Goal: Task Accomplishment & Management: Use online tool/utility

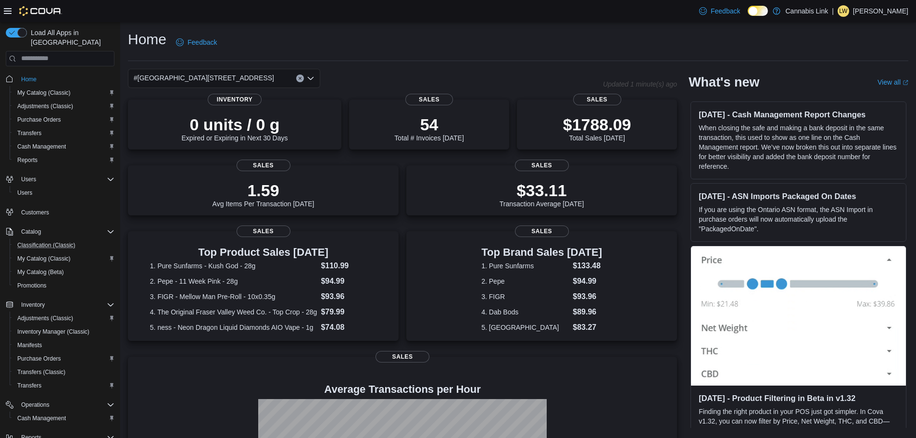
scroll to position [58, 0]
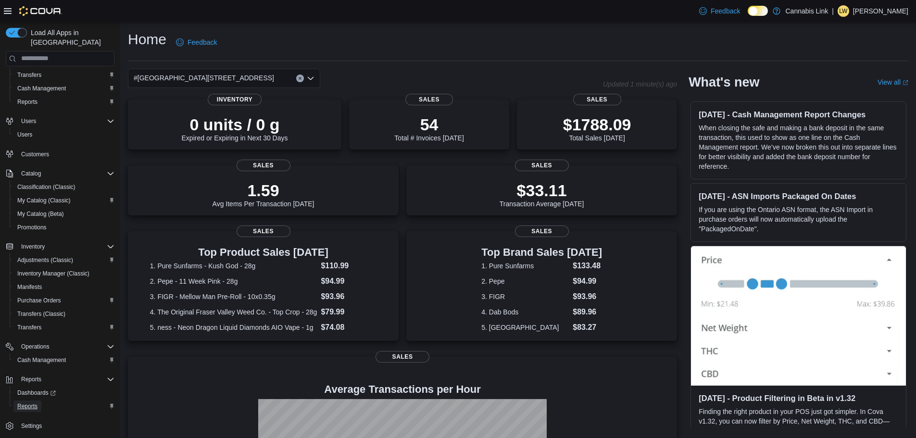
click at [36, 403] on span "Reports" at bounding box center [27, 407] width 20 height 8
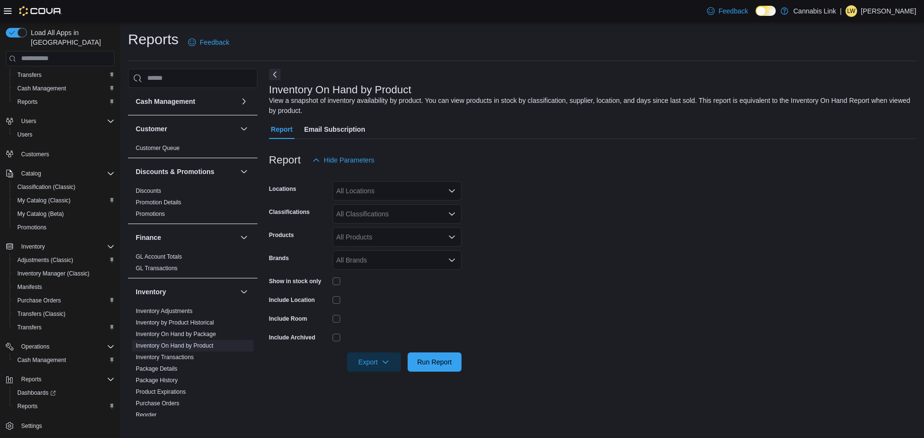
click at [452, 188] on icon "Open list of options" at bounding box center [452, 191] width 8 height 8
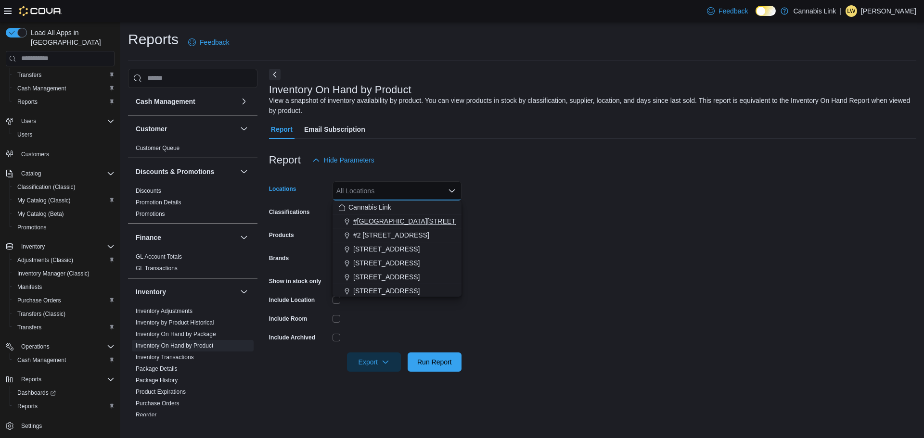
click at [394, 221] on span "#[GEOGRAPHIC_DATA][STREET_ADDRESS]" at bounding box center [423, 221] width 140 height 10
click at [437, 314] on div at bounding box center [396, 318] width 129 height 15
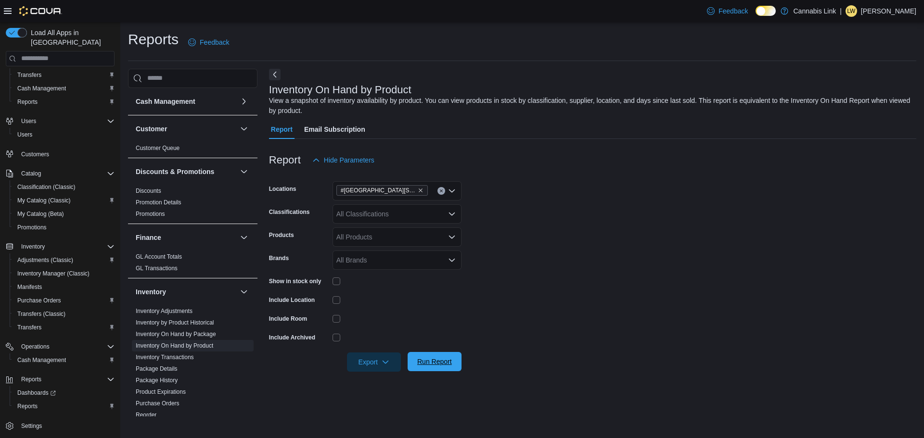
click at [421, 357] on span "Run Report" at bounding box center [434, 361] width 42 height 19
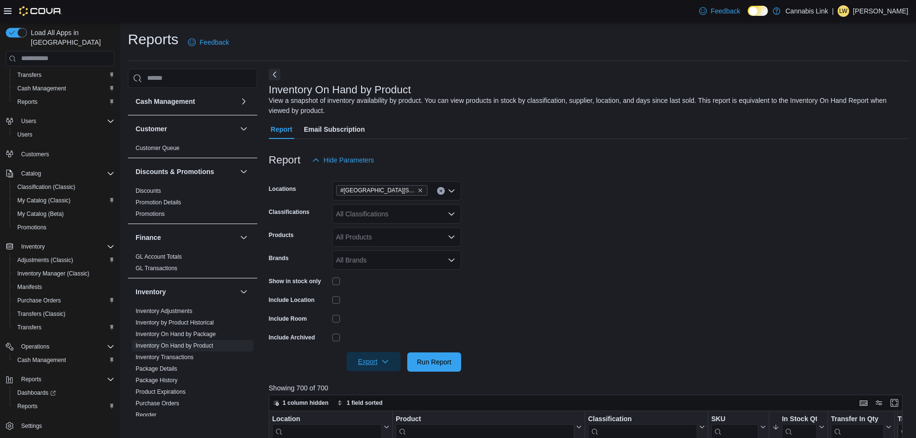
click at [371, 360] on span "Export" at bounding box center [374, 361] width 42 height 19
click at [390, 303] on span "Export to Excel" at bounding box center [375, 305] width 43 height 8
